Goal: Task Accomplishment & Management: Use online tool/utility

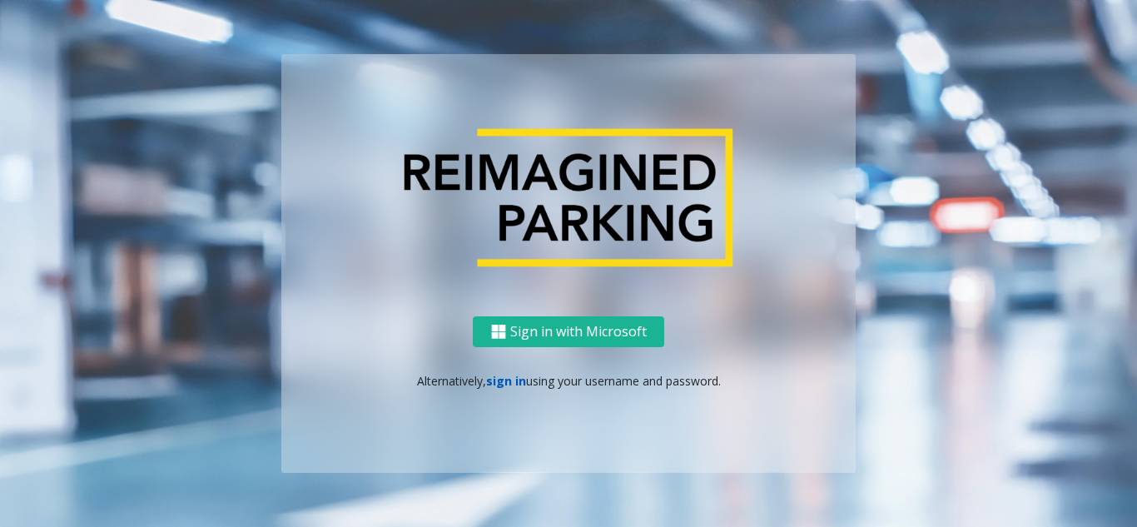
click at [502, 387] on link "sign in" at bounding box center [506, 381] width 40 height 16
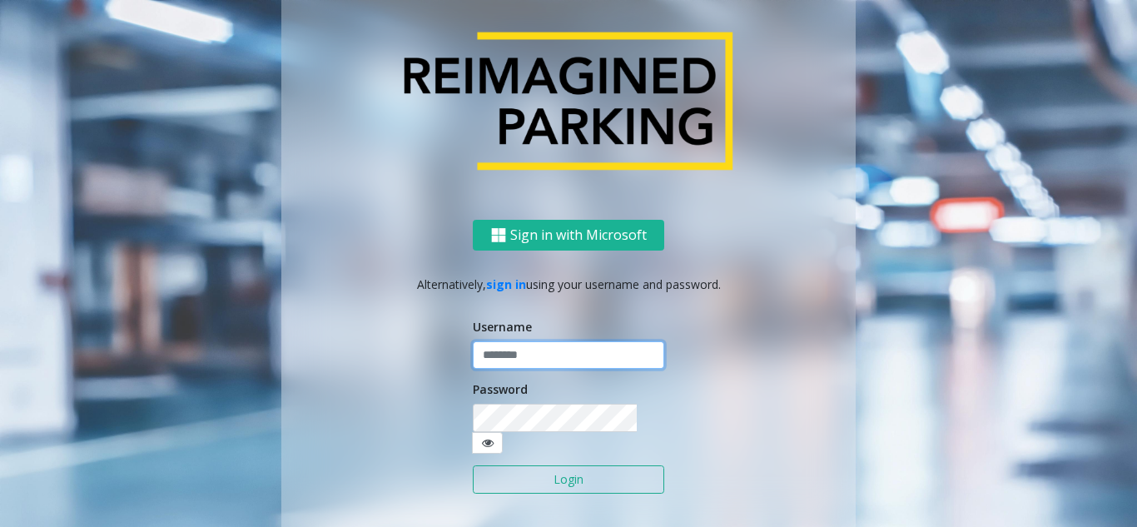
click at [543, 369] on input "text" at bounding box center [568, 355] width 191 height 28
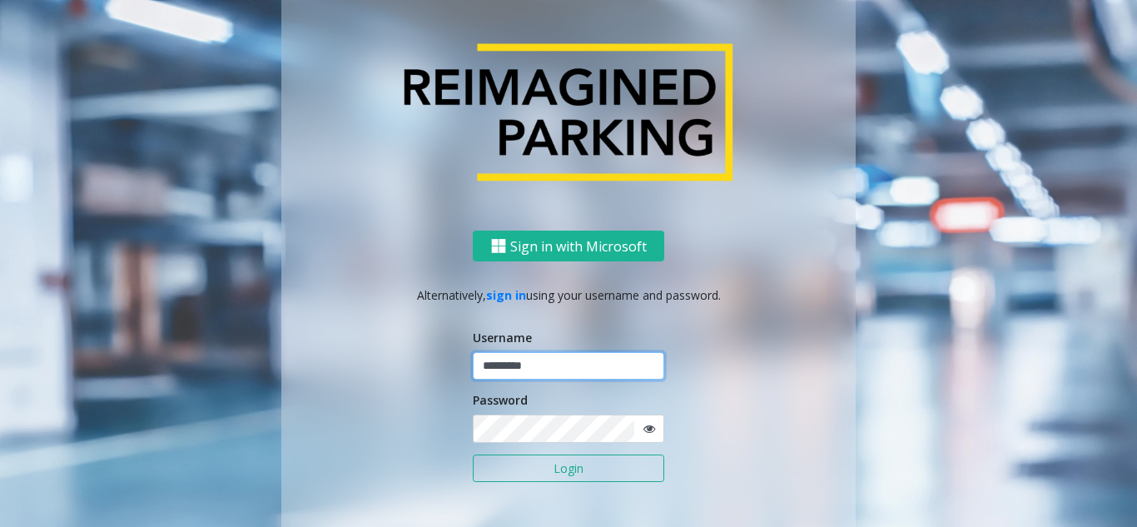
type input "*********"
click at [473, 454] on button "Login" at bounding box center [568, 468] width 191 height 28
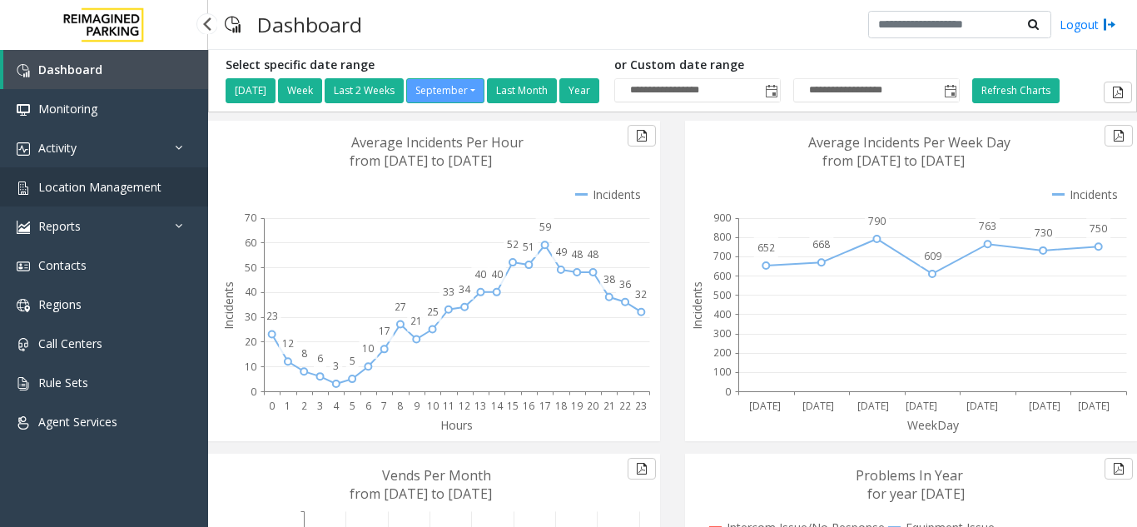
click at [107, 176] on link "Location Management" at bounding box center [104, 186] width 208 height 39
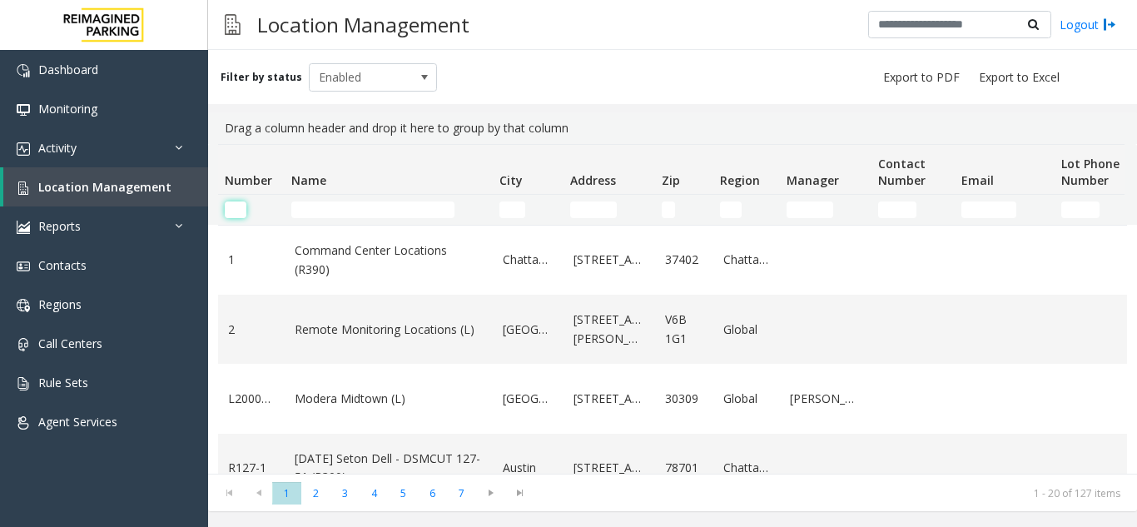
click at [234, 209] on input "Number Filter" at bounding box center [236, 209] width 22 height 17
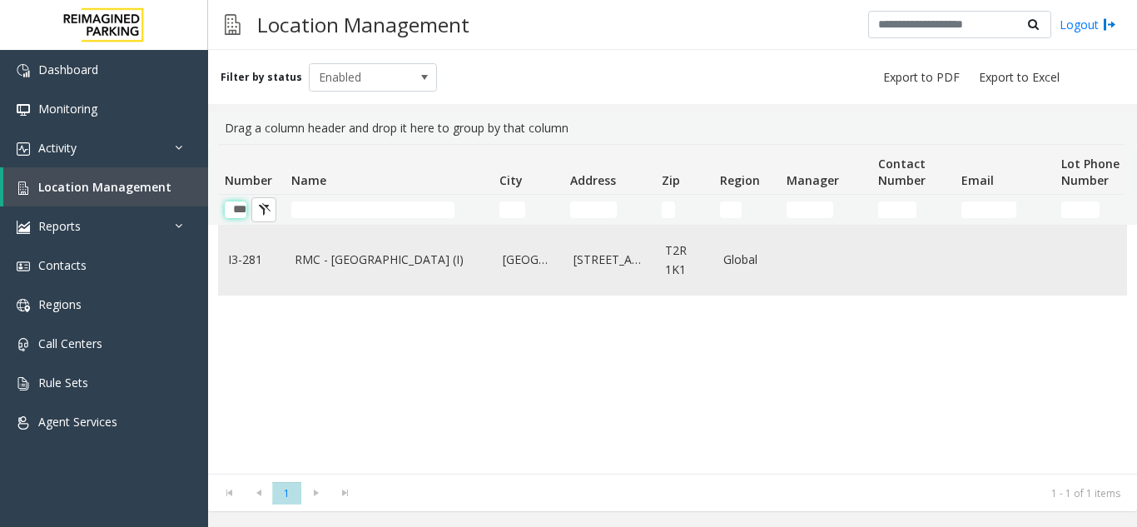
type input "***"
click at [372, 247] on td "RMC - Mount Royal Village (I)" at bounding box center [389, 260] width 208 height 69
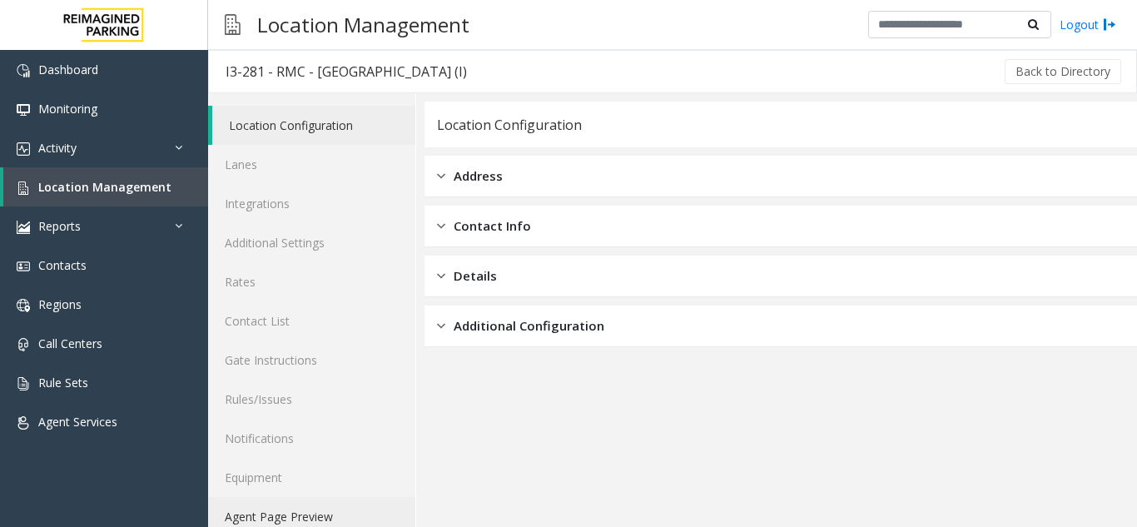
click at [301, 517] on link "Agent Page Preview" at bounding box center [311, 516] width 207 height 39
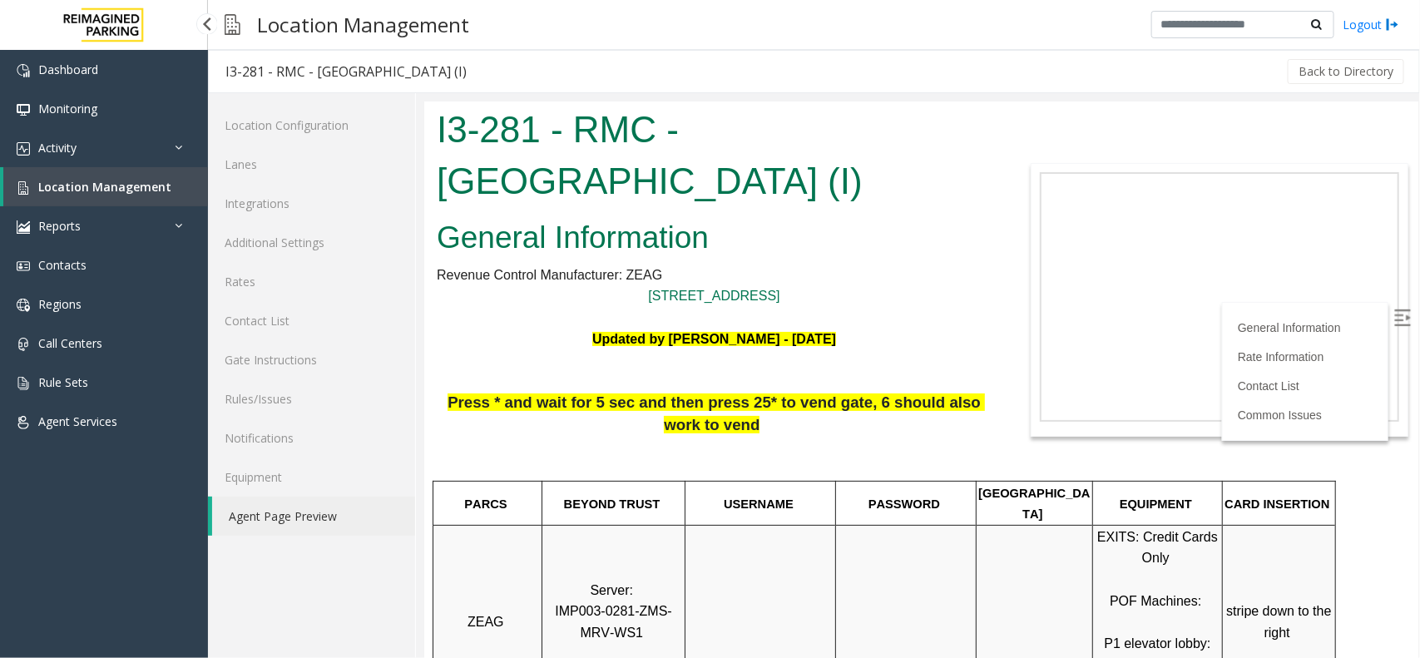
click at [185, 167] on link "Location Management" at bounding box center [105, 186] width 205 height 39
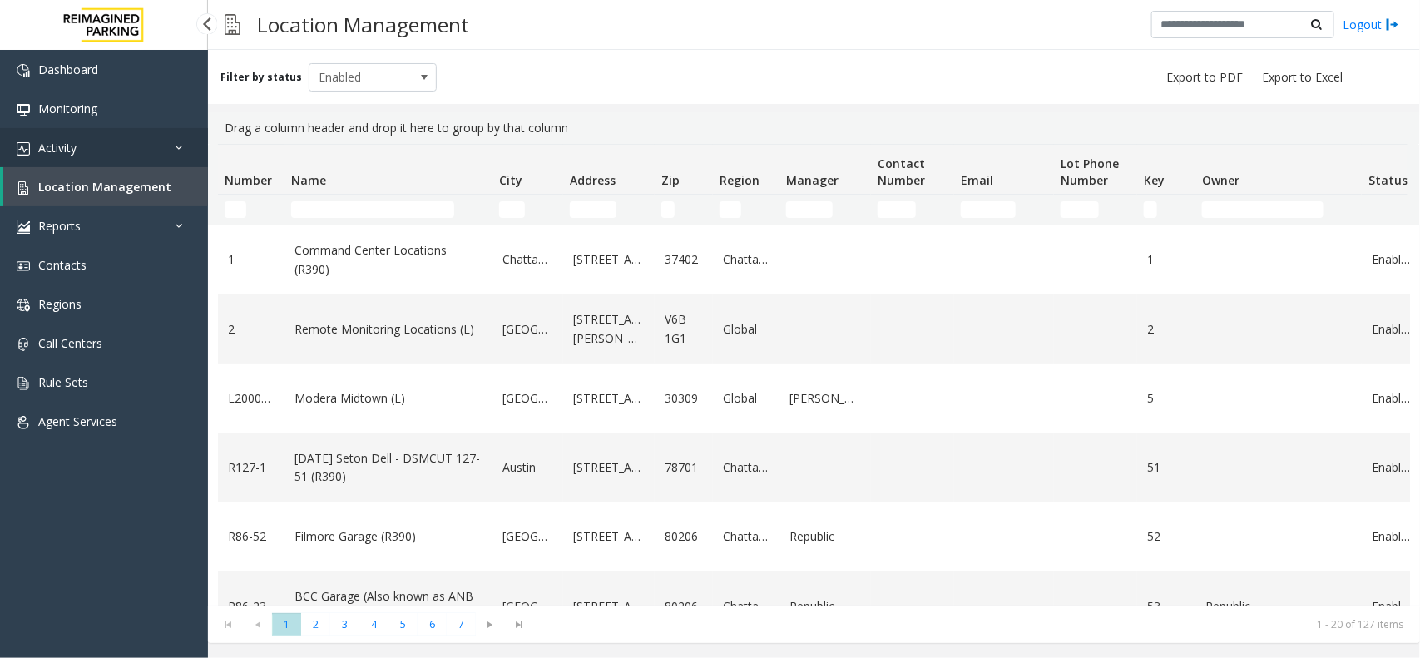
click at [184, 151] on icon at bounding box center [183, 147] width 17 height 12
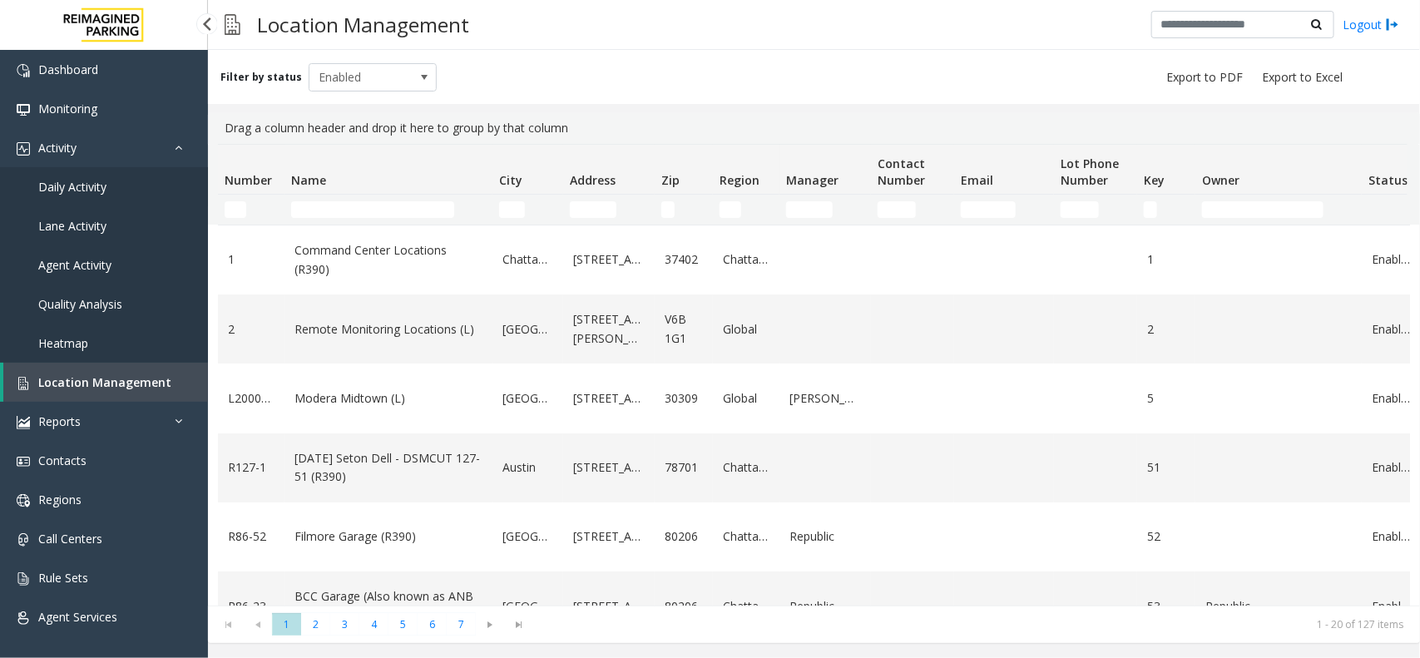
click at [148, 184] on link "Daily Activity" at bounding box center [104, 186] width 208 height 39
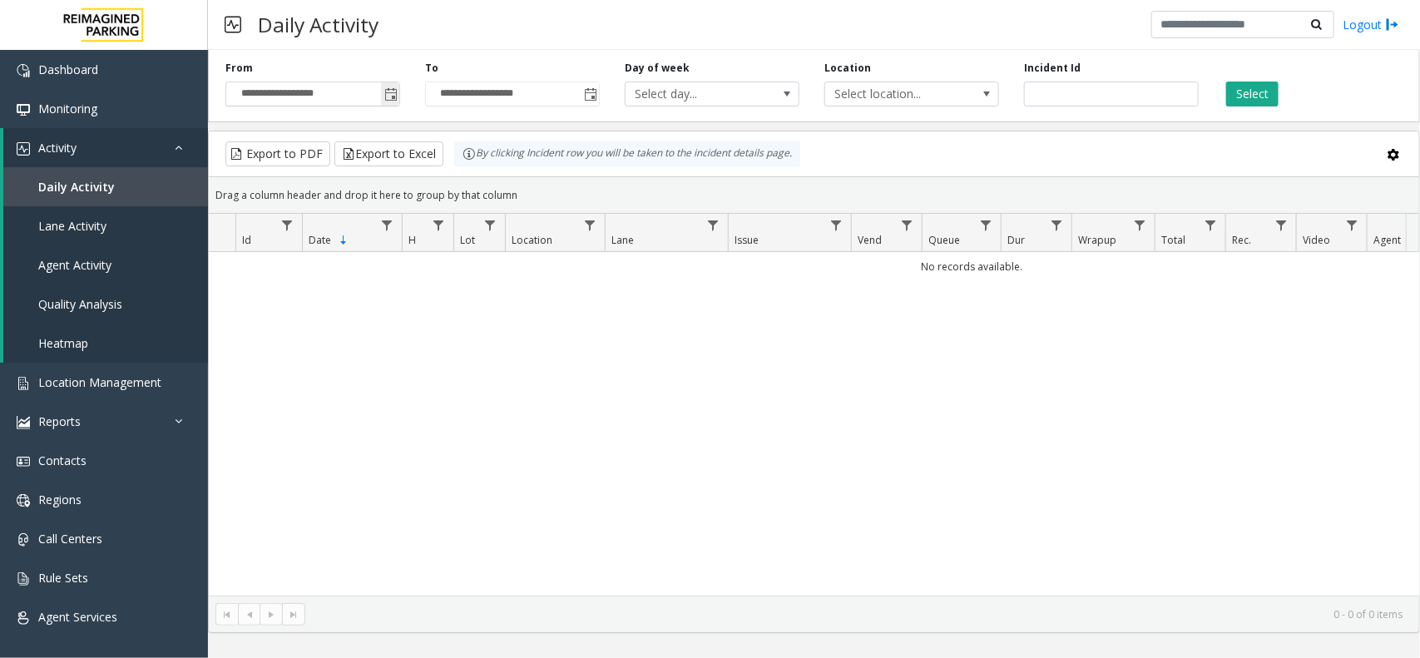
click at [389, 98] on span "Toggle popup" at bounding box center [390, 94] width 13 height 13
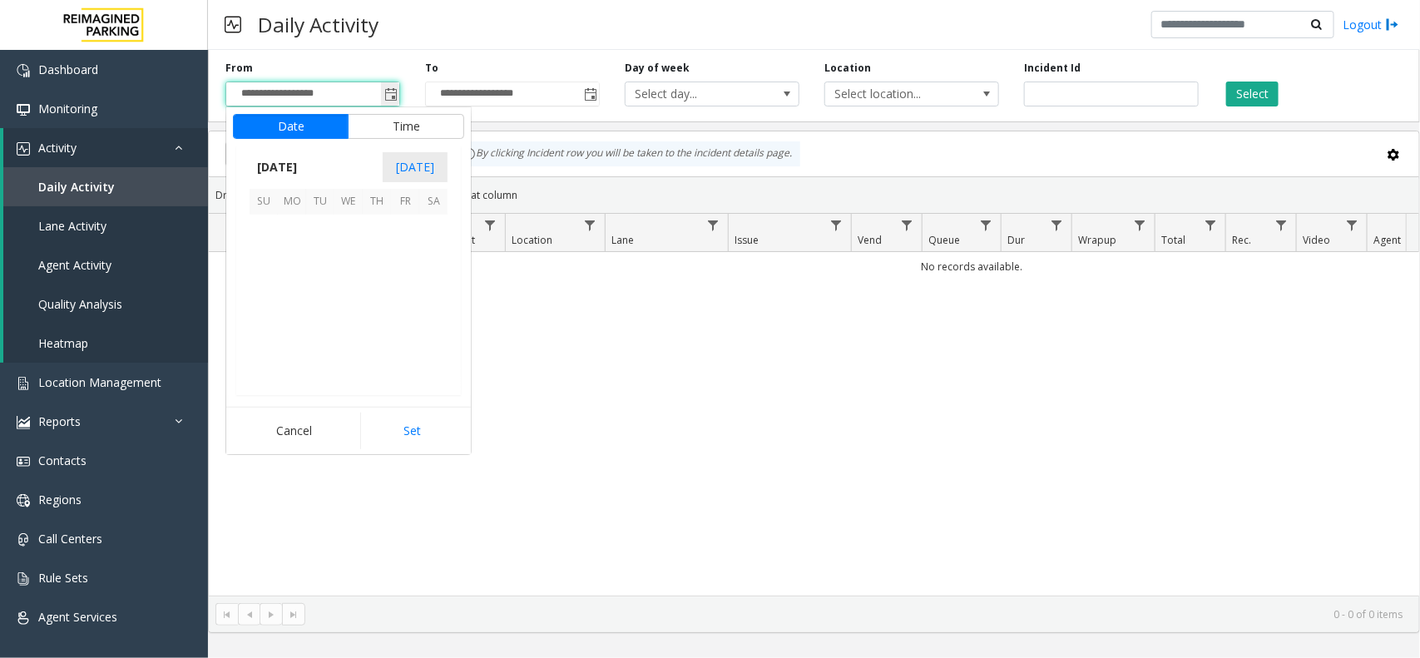
scroll to position [298515, 0]
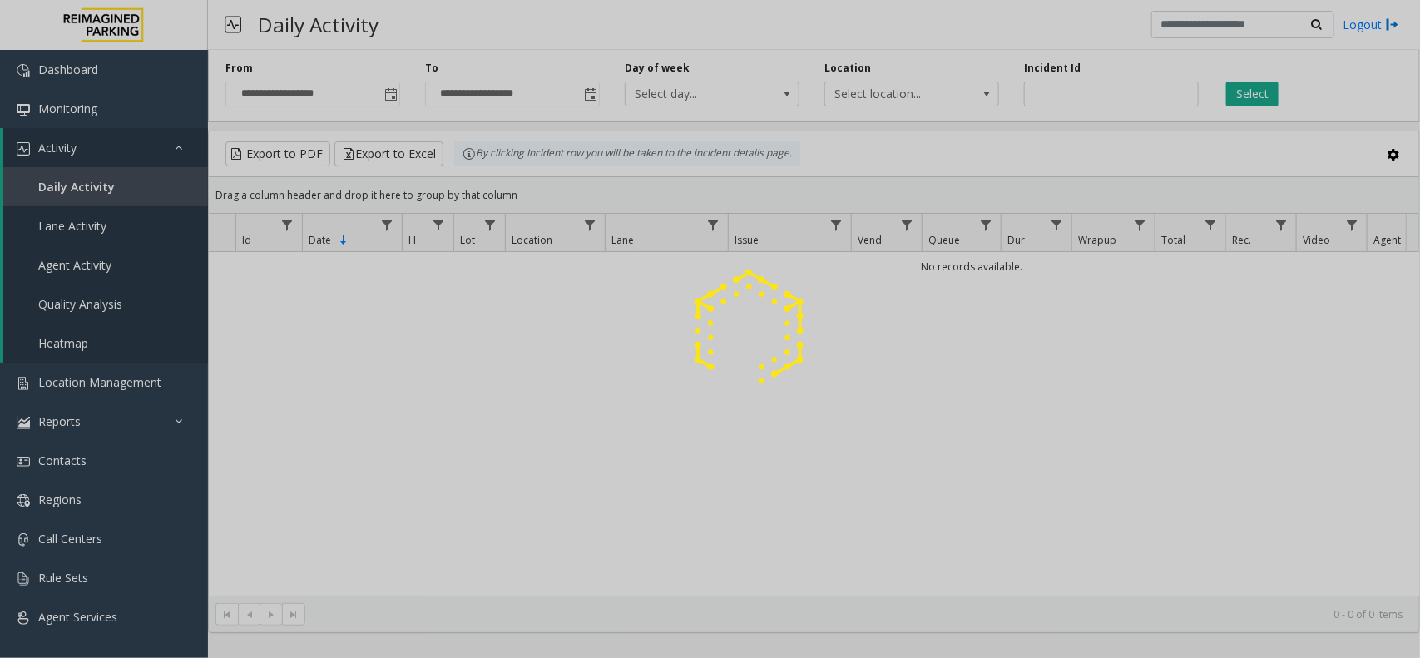
click at [351, 306] on div at bounding box center [710, 329] width 1420 height 658
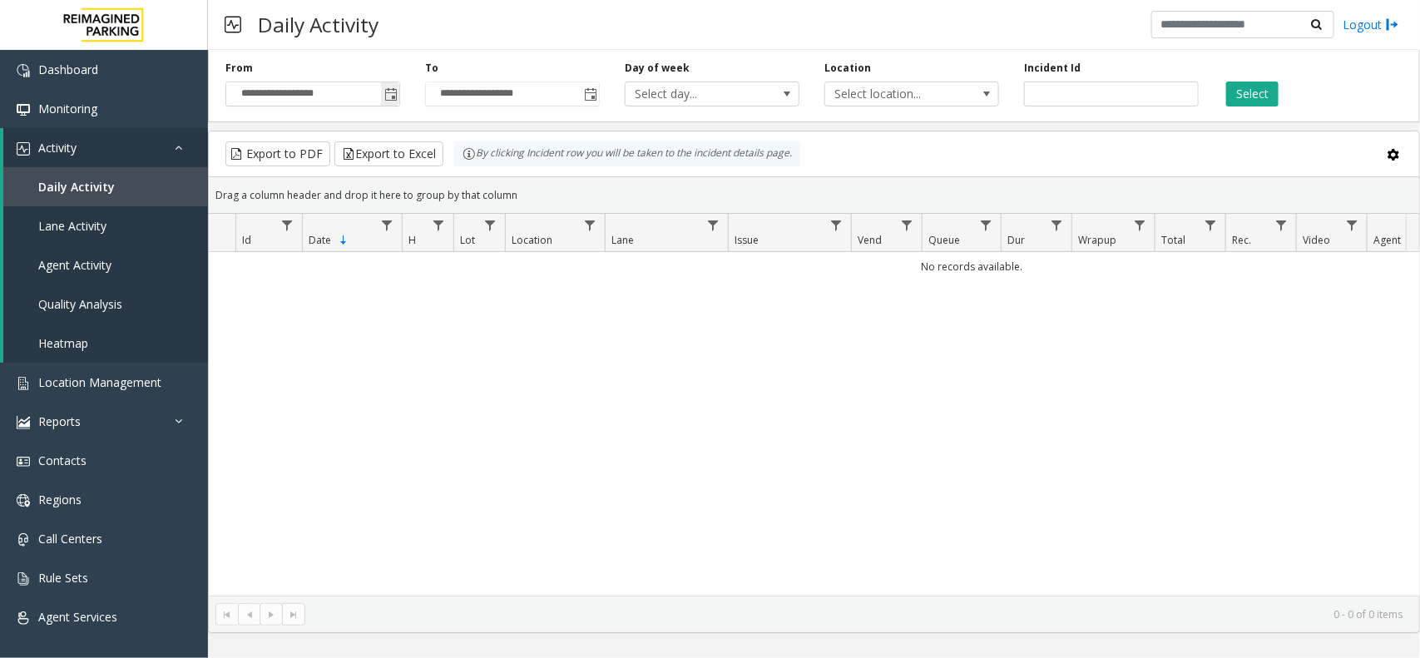
click at [385, 93] on span "Toggle popup" at bounding box center [390, 94] width 13 height 13
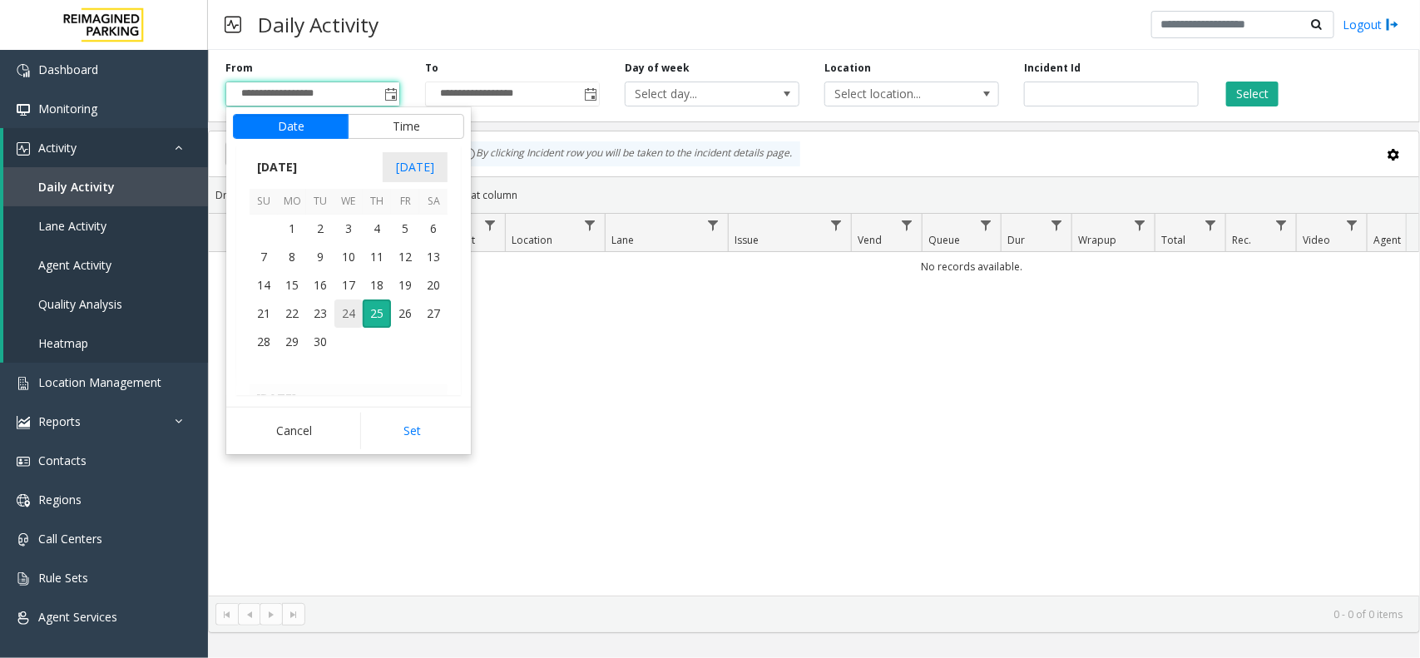
click at [348, 310] on span "24" at bounding box center [349, 314] width 28 height 28
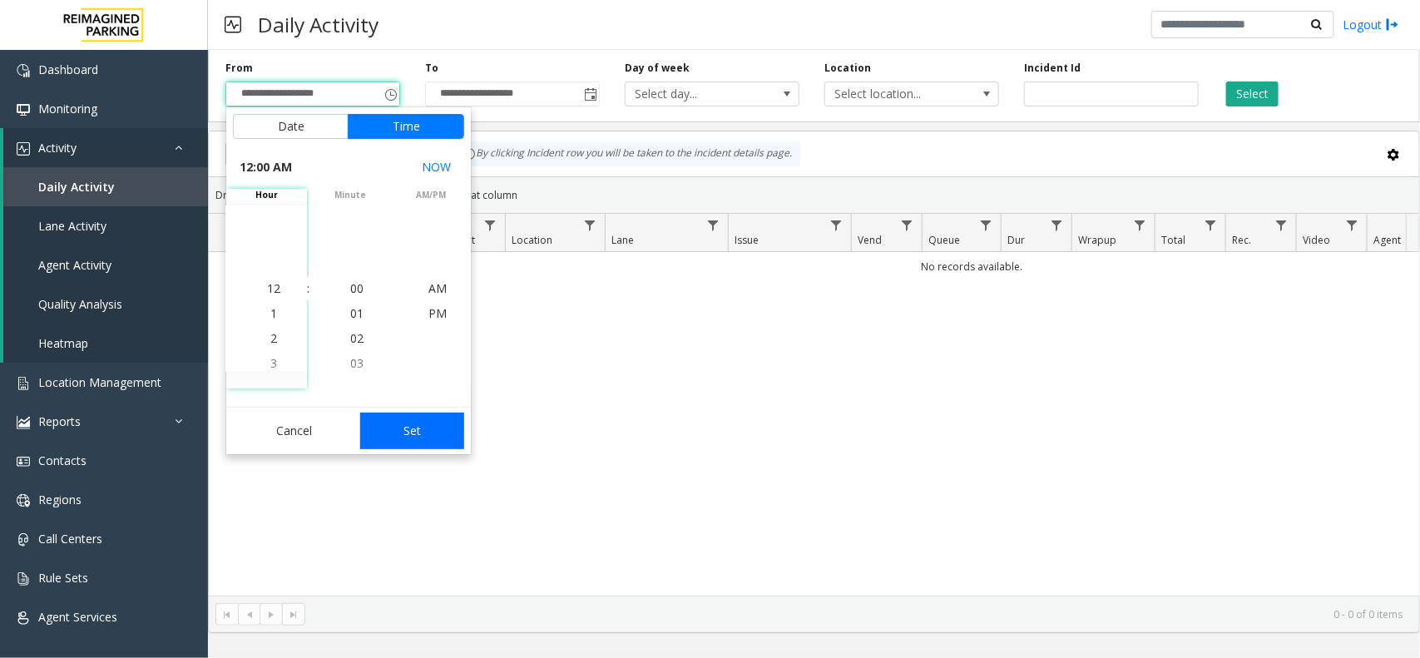
click at [429, 437] on button "Set" at bounding box center [412, 431] width 105 height 37
type input "**********"
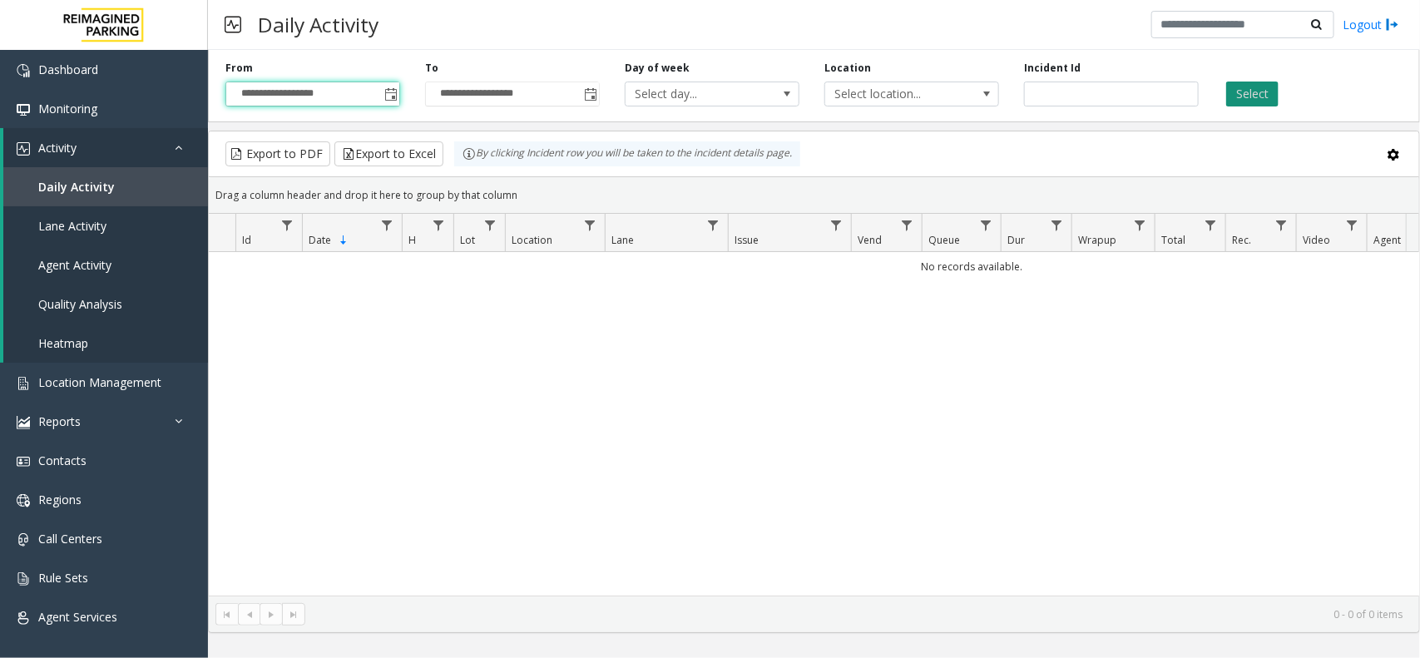
click at [1250, 86] on button "Select" at bounding box center [1253, 94] width 52 height 25
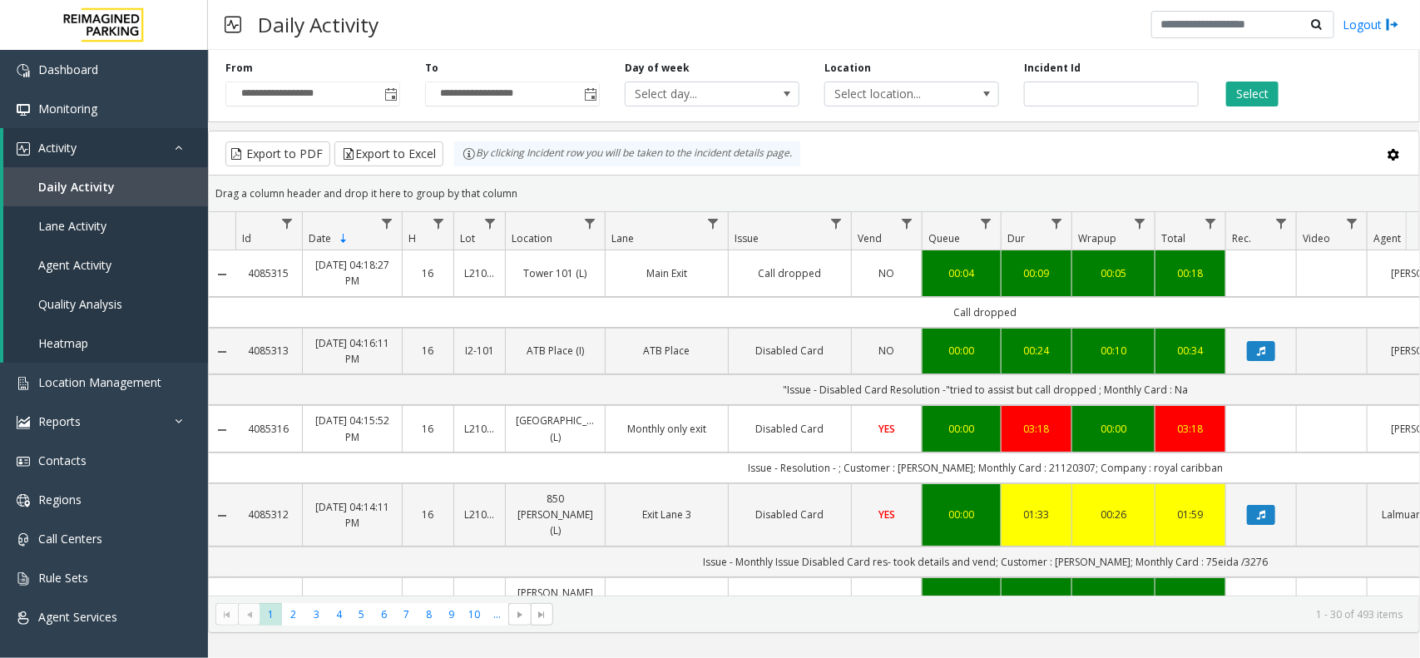
click at [966, 156] on div "Export to PDF Export to Excel By clicking Incident row you will be taken to the…" at bounding box center [814, 153] width 1182 height 25
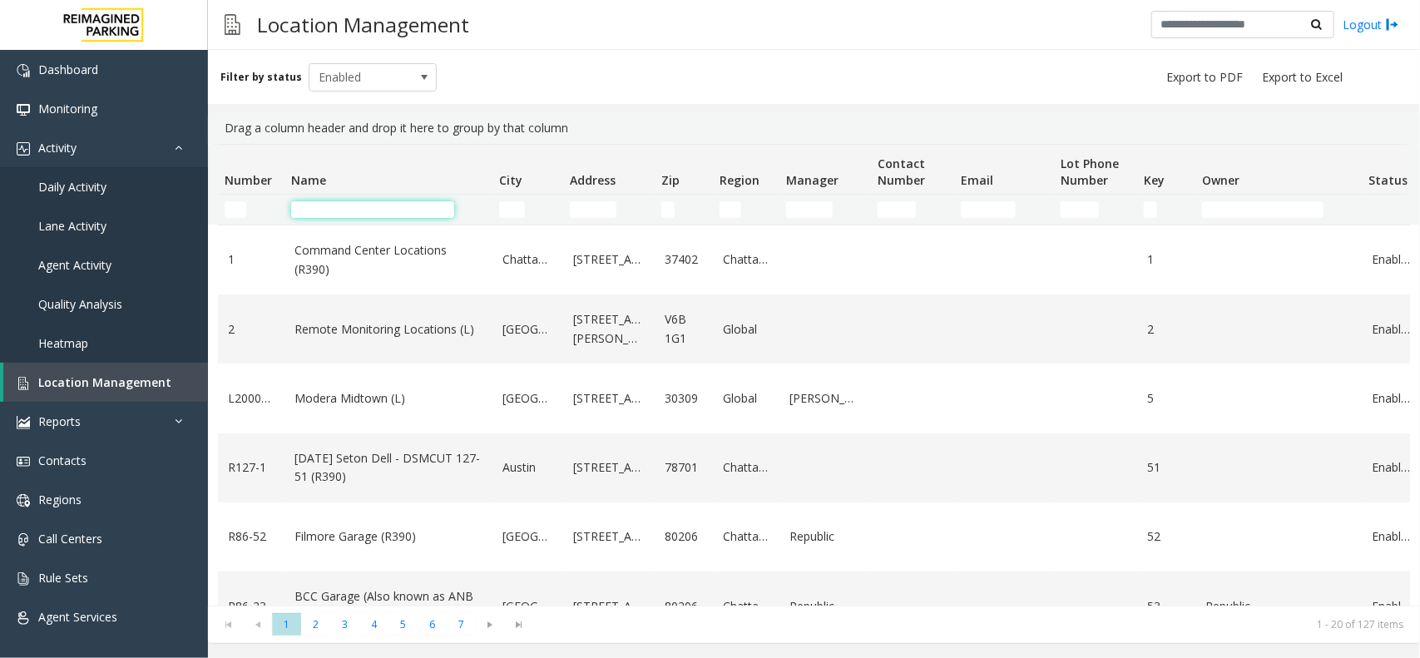
click at [435, 201] on input "Name Filter" at bounding box center [372, 209] width 163 height 17
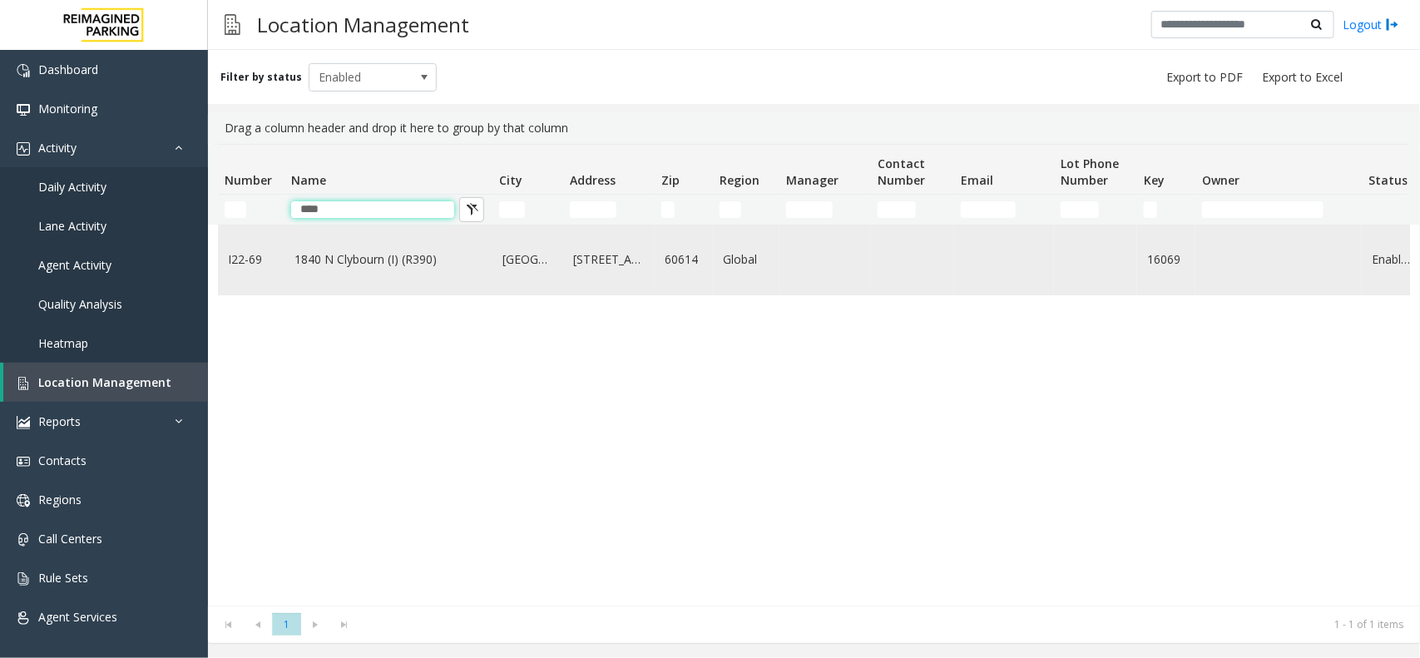
type input "****"
click at [344, 263] on link "1840 N Clybourn (I) (R390)" at bounding box center [389, 259] width 188 height 18
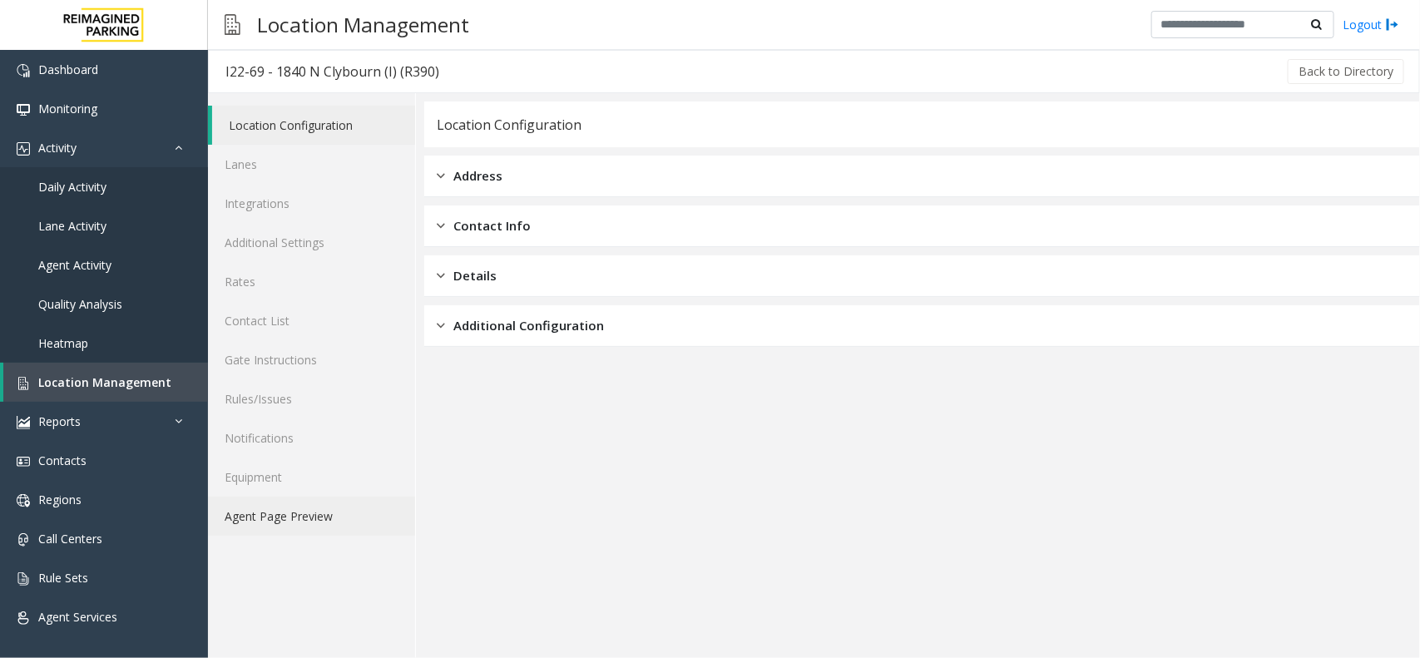
click at [356, 521] on link "Agent Page Preview" at bounding box center [311, 516] width 207 height 39
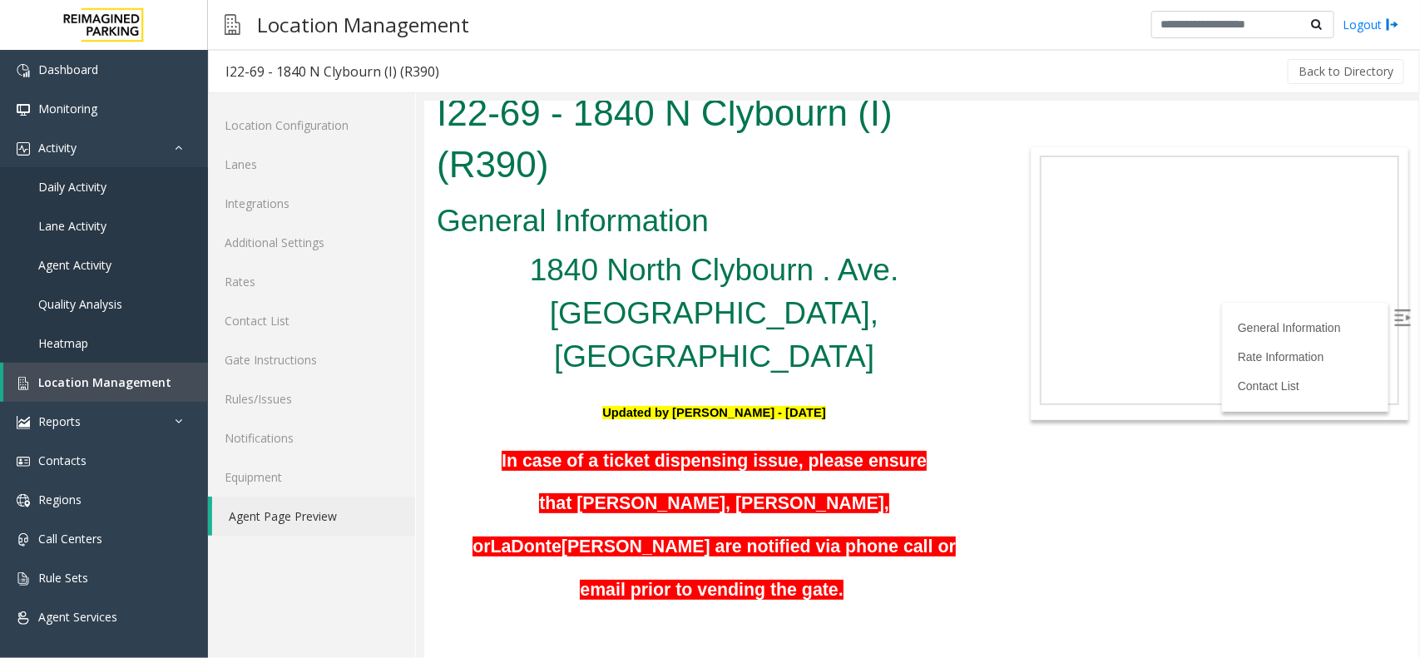
scroll to position [416, 0]
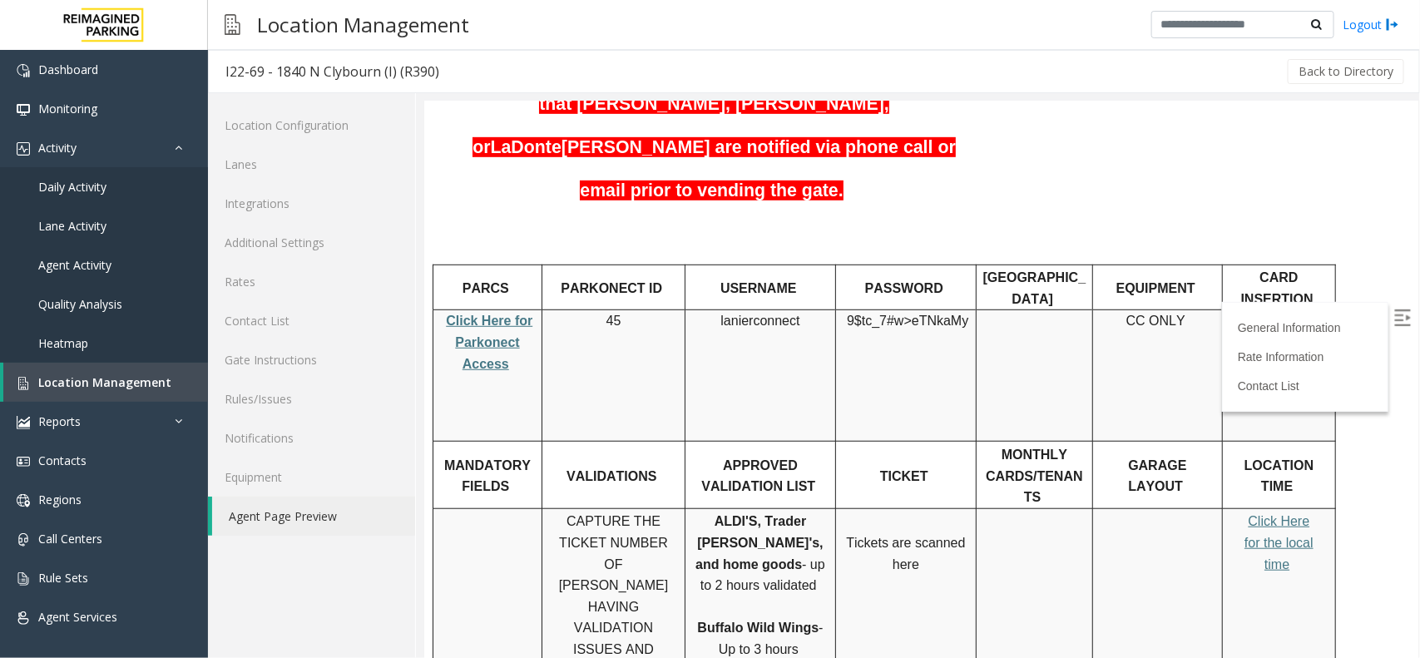
click at [746, 313] on span "lanierconnect" at bounding box center [759, 320] width 79 height 15
copy p "lanierconnect"
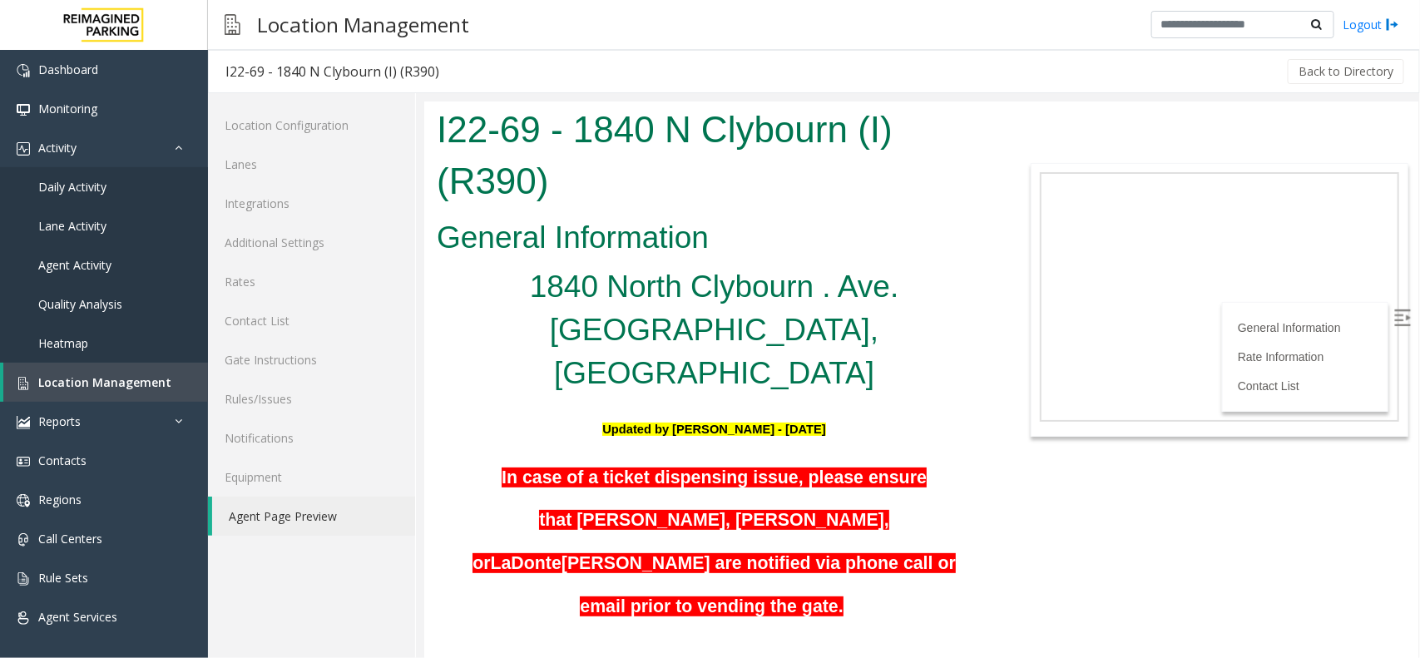
scroll to position [416, 0]
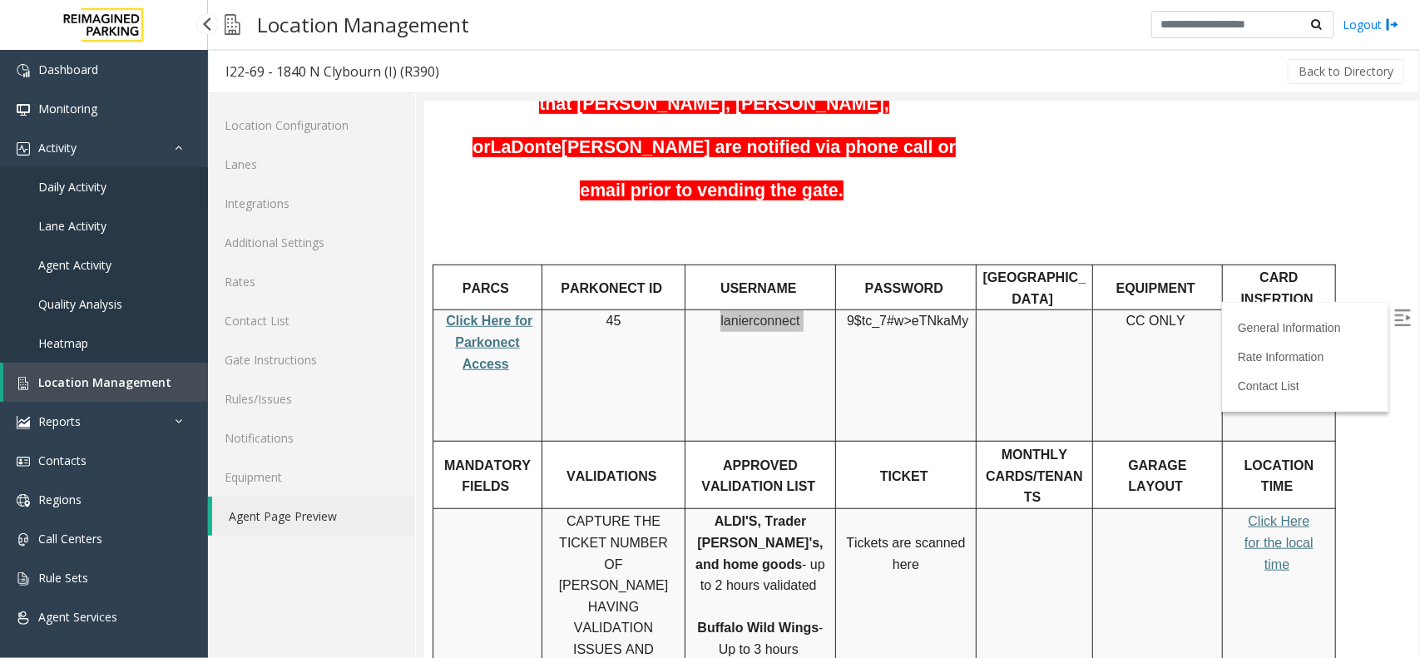
click at [140, 169] on link "Daily Activity" at bounding box center [104, 186] width 208 height 39
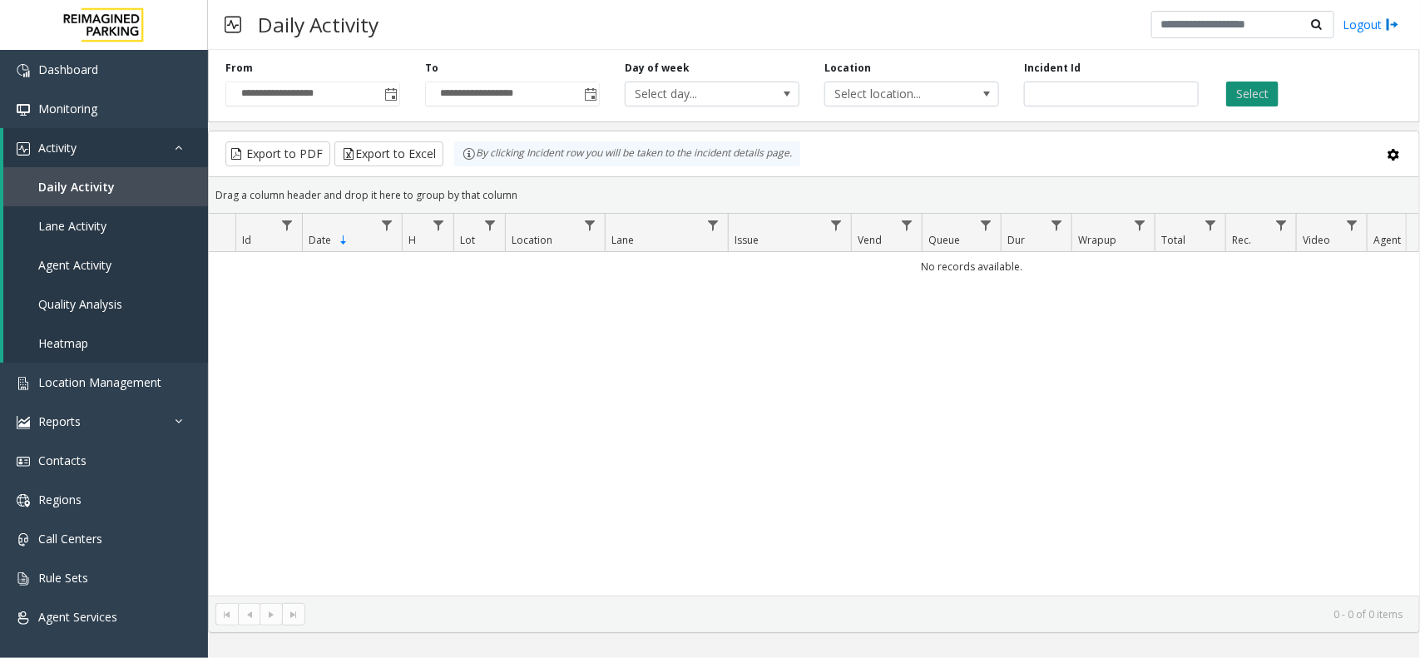
click at [1238, 82] on button "Select" at bounding box center [1253, 94] width 52 height 25
click at [397, 98] on span "Toggle popup" at bounding box center [390, 94] width 13 height 13
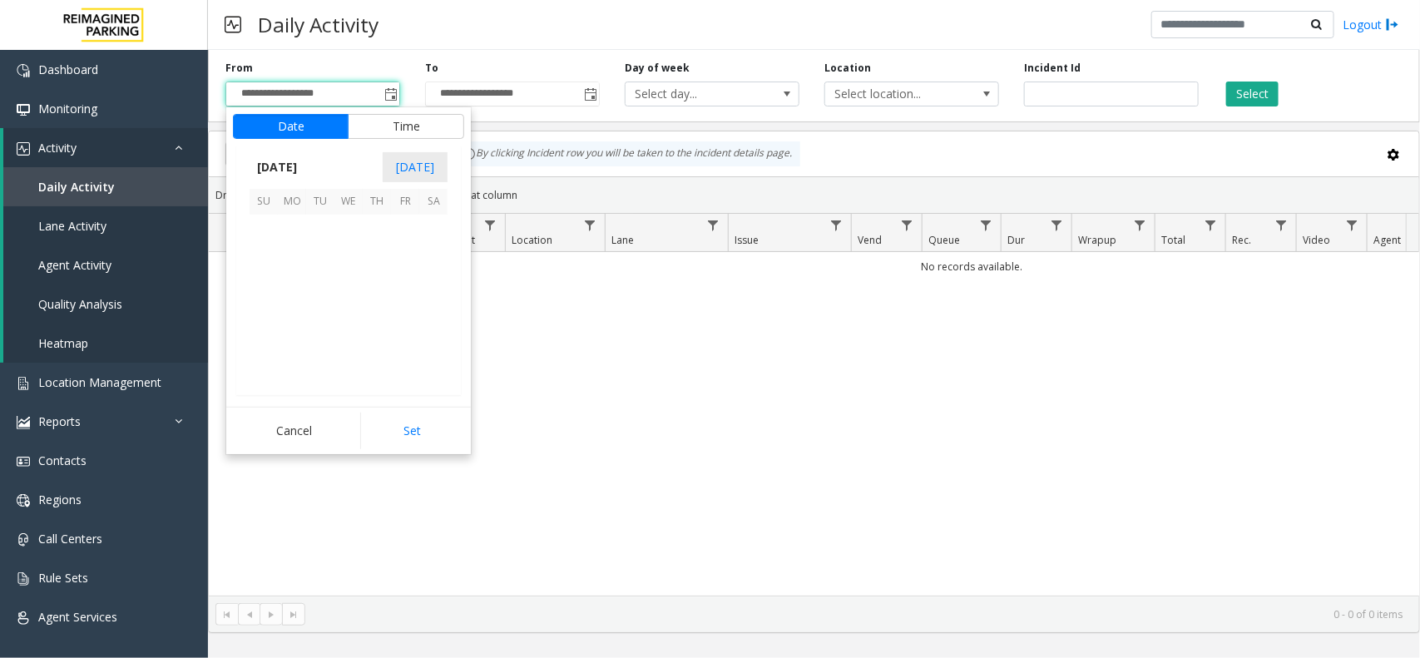
scroll to position [298515, 0]
click at [341, 313] on span "24" at bounding box center [349, 314] width 28 height 28
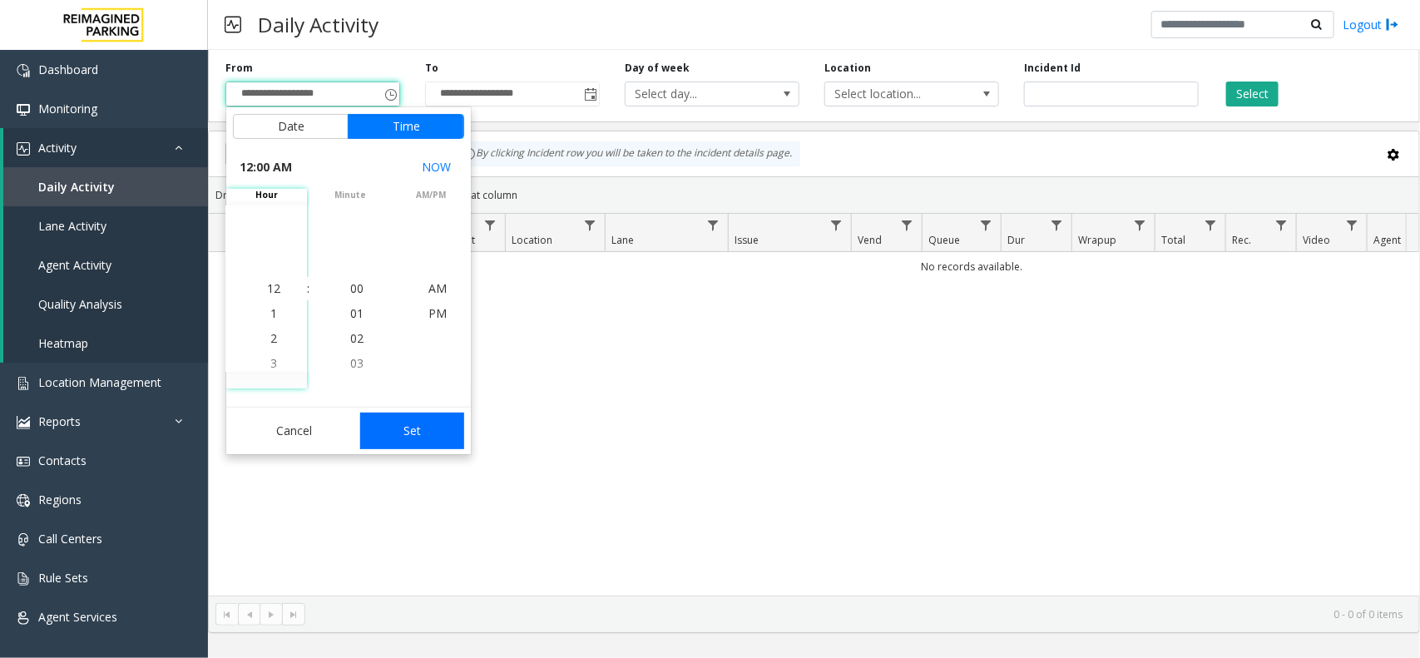
click at [439, 429] on button "Set" at bounding box center [412, 431] width 105 height 37
type input "**********"
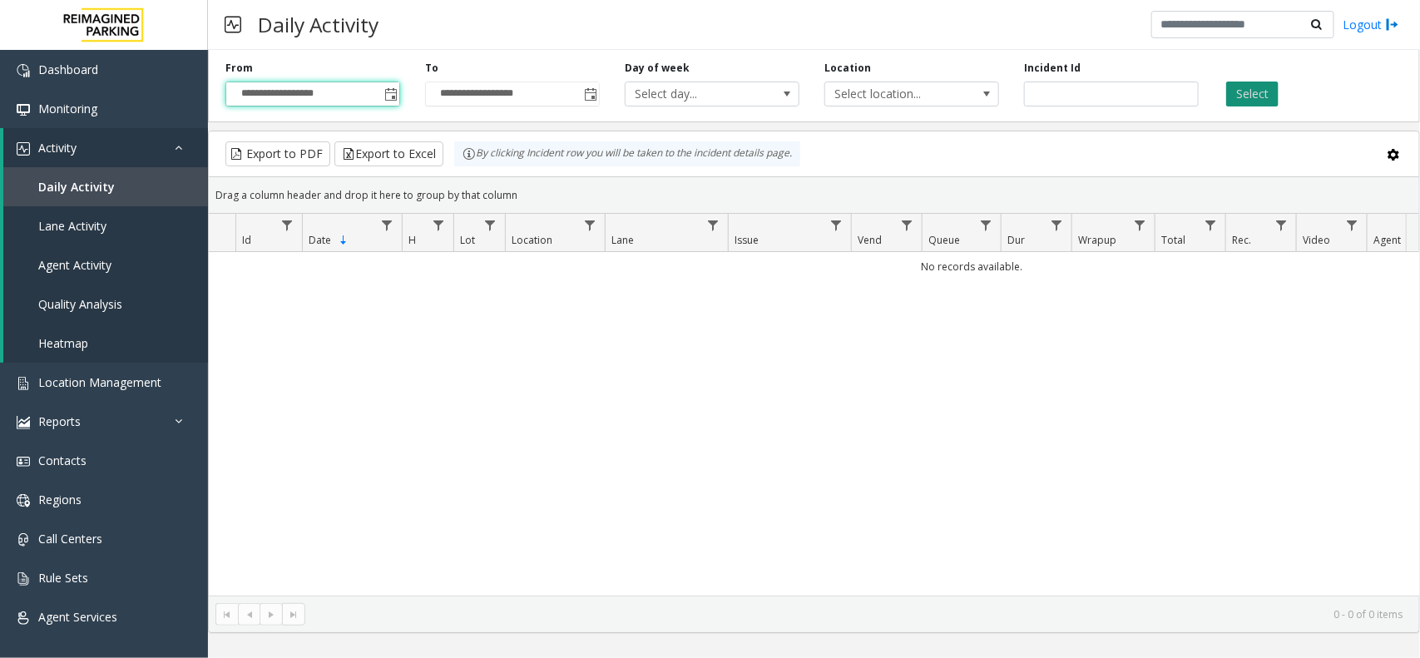
click at [1263, 102] on button "Select" at bounding box center [1253, 94] width 52 height 25
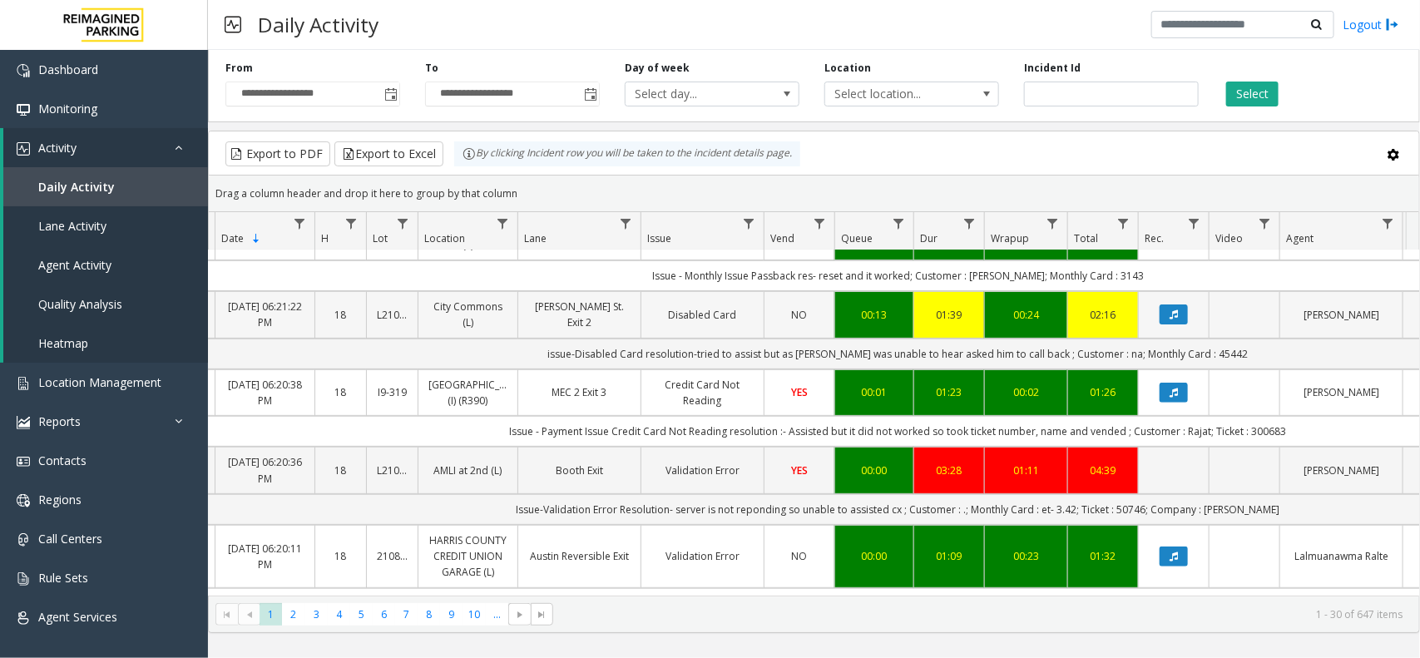
scroll to position [312, 87]
